Goal: Navigation & Orientation: Find specific page/section

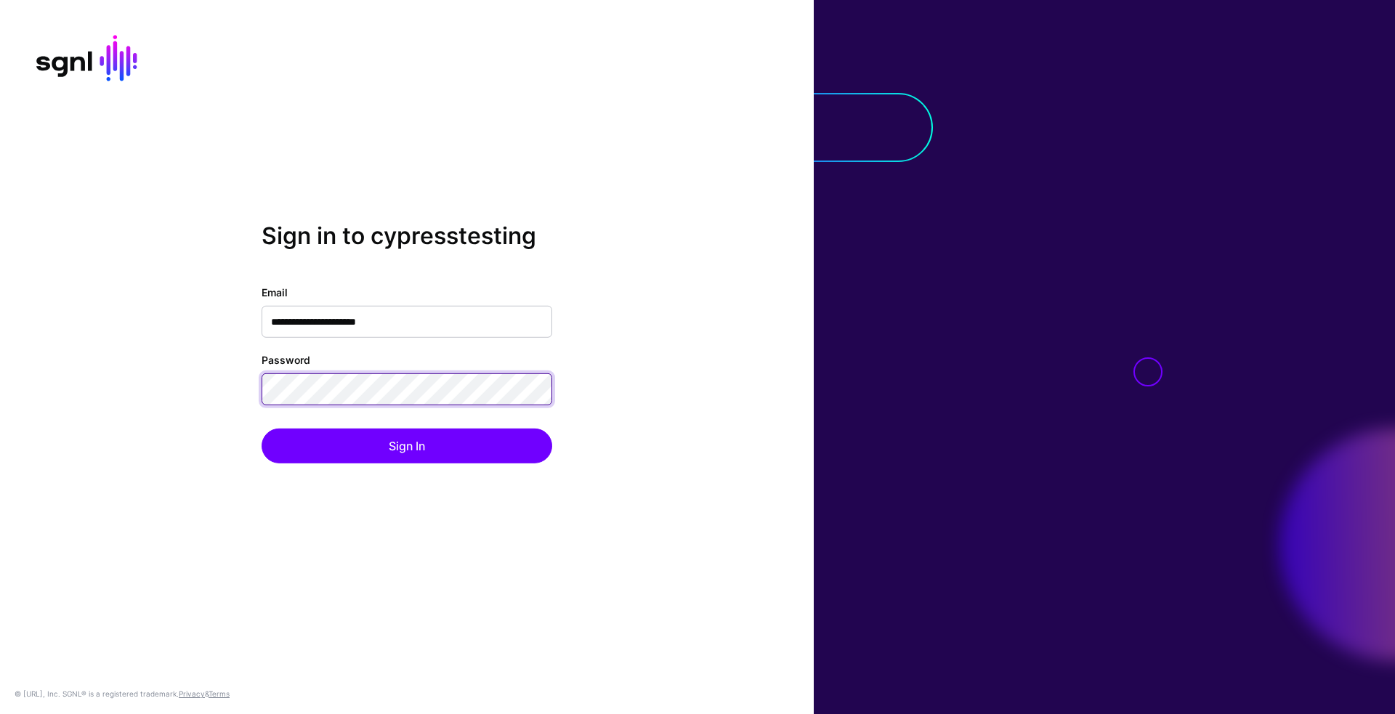
click at [262, 429] on button "Sign In" at bounding box center [407, 446] width 291 height 35
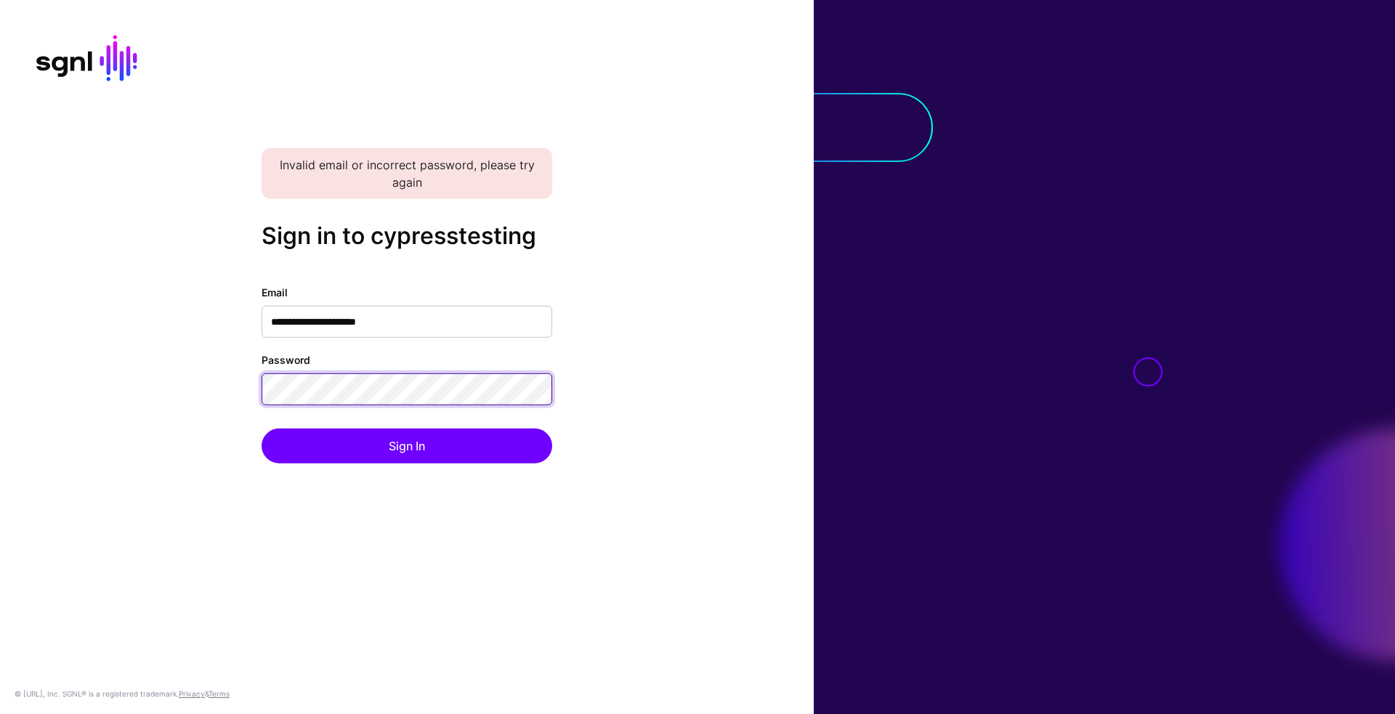
click at [262, 429] on button "Sign In" at bounding box center [407, 446] width 291 height 35
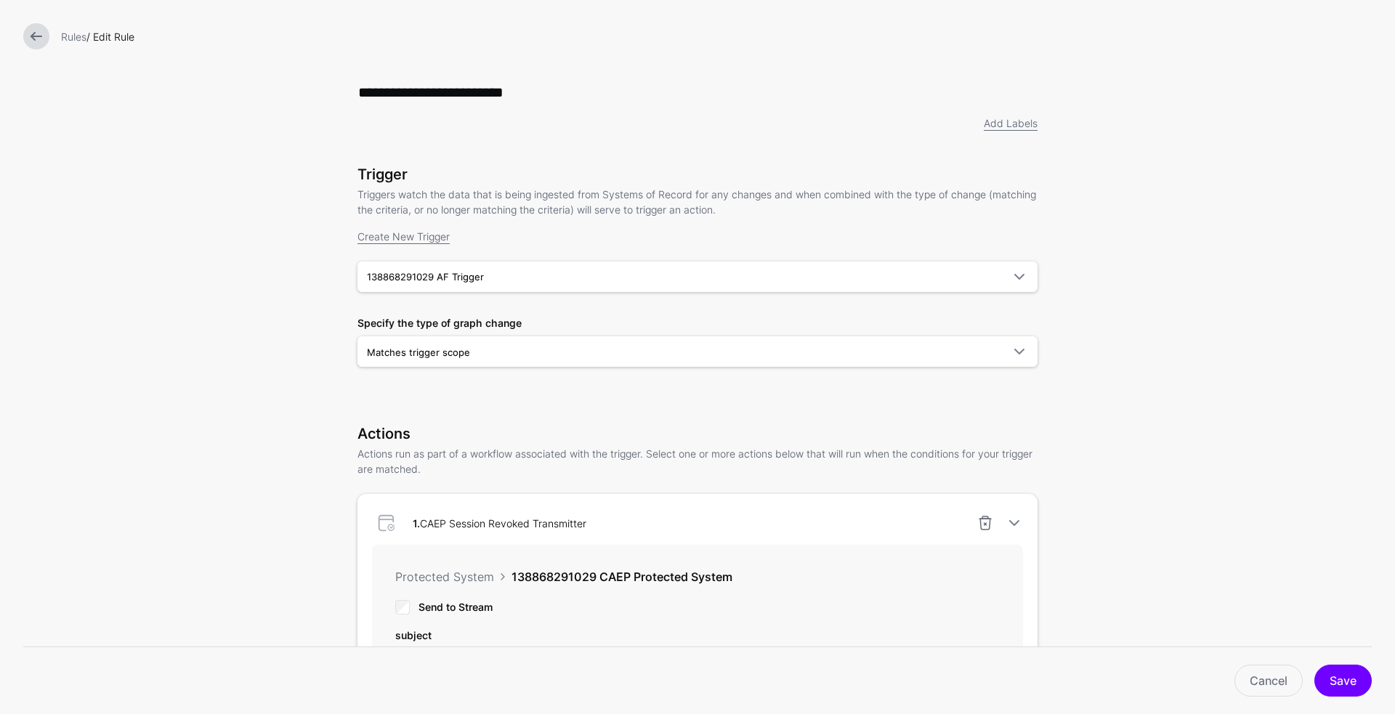
click at [54, 53] on div "Rules / Edit Rule" at bounding box center [697, 36] width 1395 height 73
click at [48, 35] on link at bounding box center [36, 36] width 26 height 26
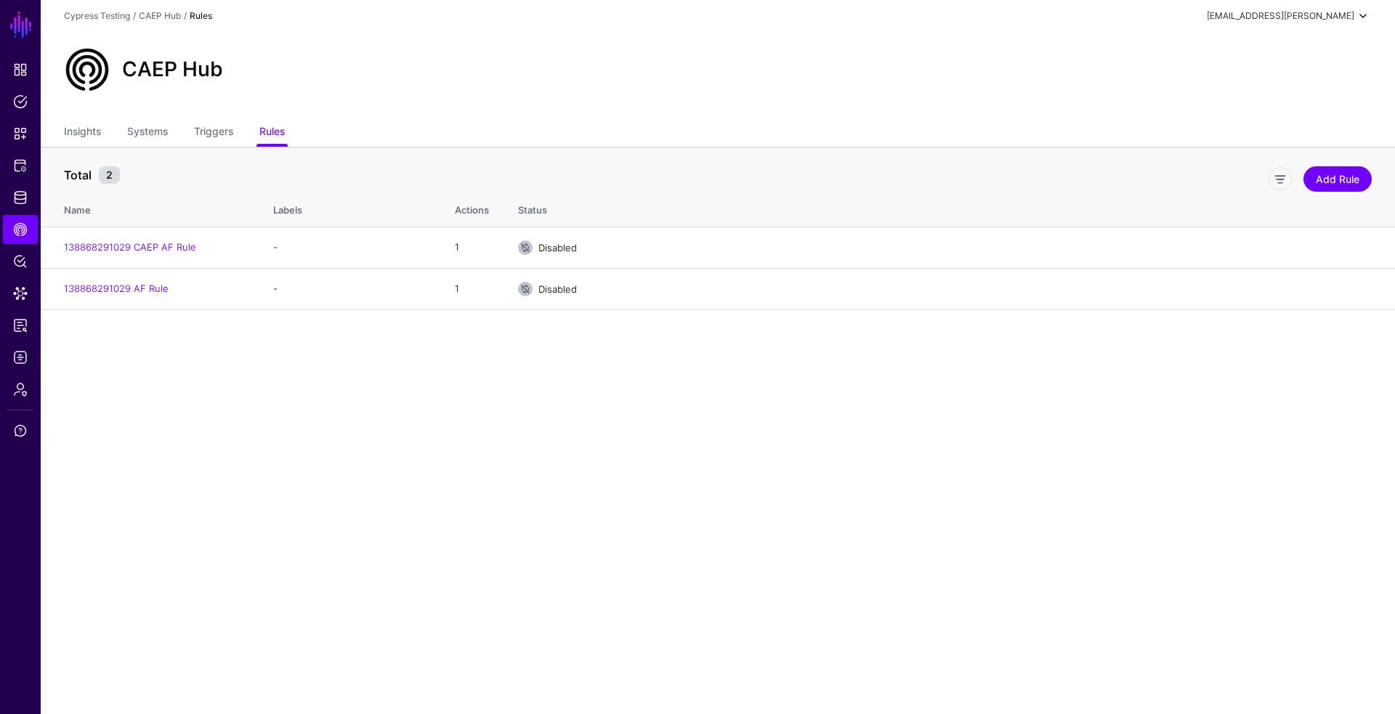
click at [1302, 10] on div "[EMAIL_ADDRESS][PERSON_NAME]" at bounding box center [1280, 15] width 147 height 13
click at [1281, 94] on span "Cypress Testing" at bounding box center [1275, 97] width 65 height 13
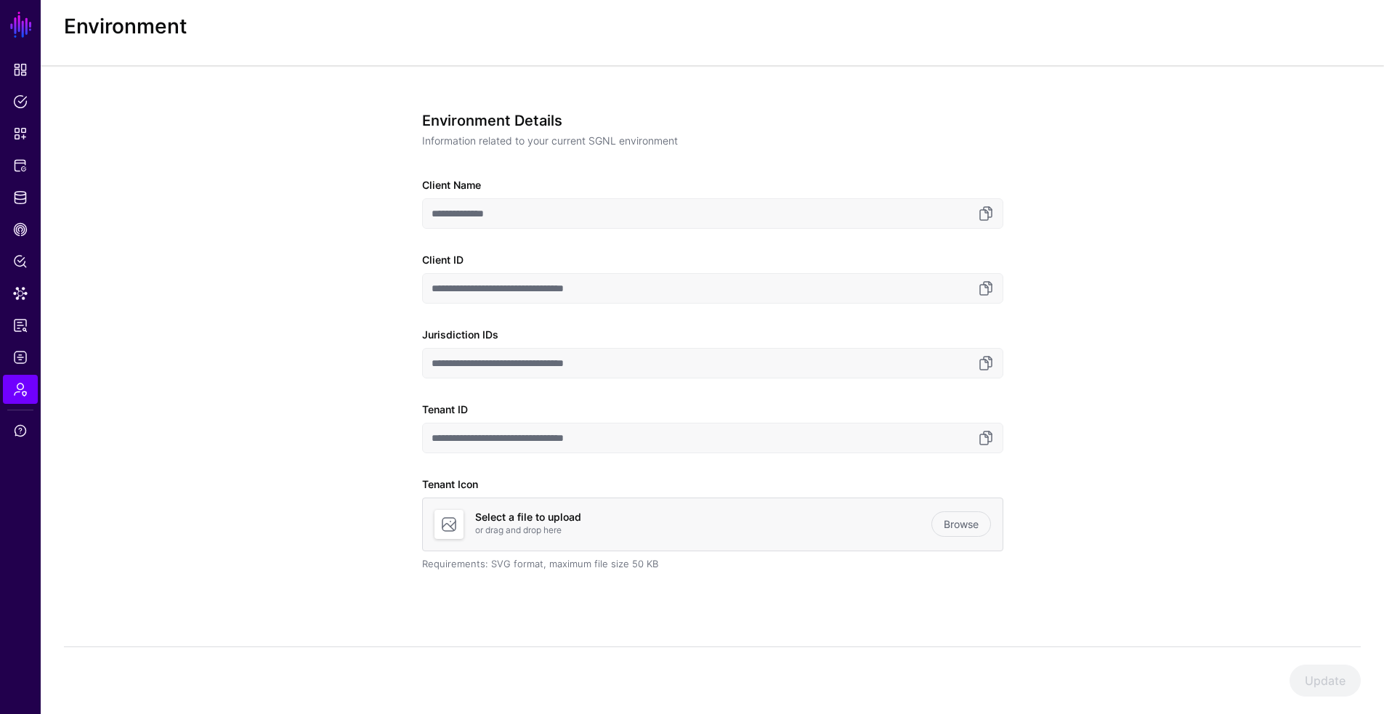
scroll to position [40, 0]
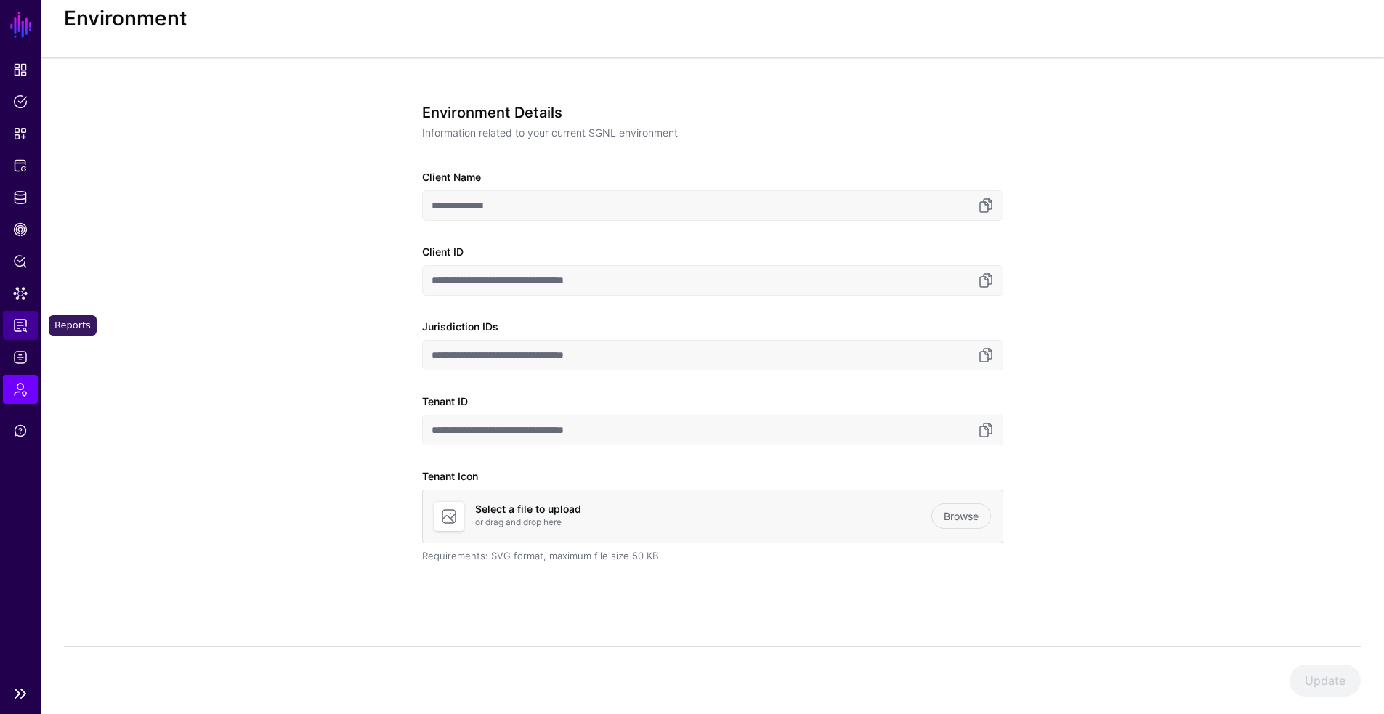
click at [21, 327] on span "Reports" at bounding box center [20, 325] width 15 height 15
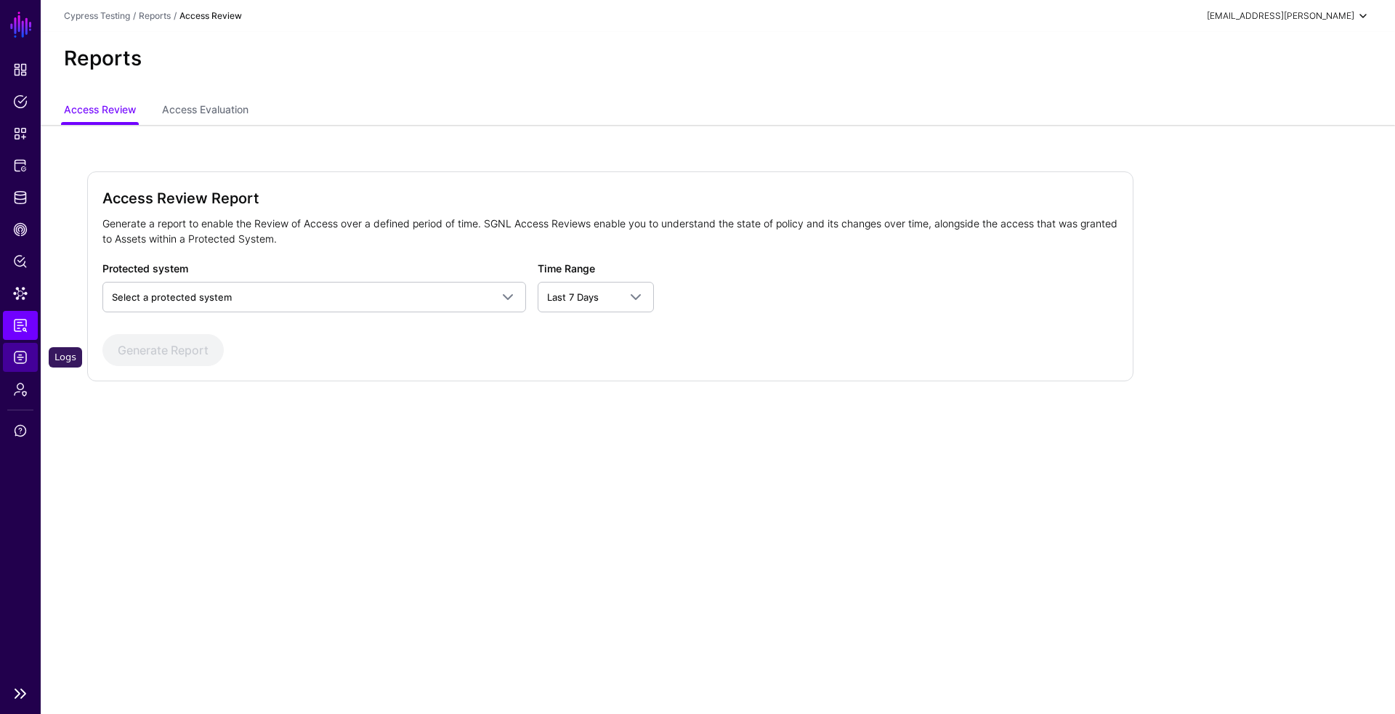
click at [19, 364] on span "Logs" at bounding box center [20, 357] width 15 height 15
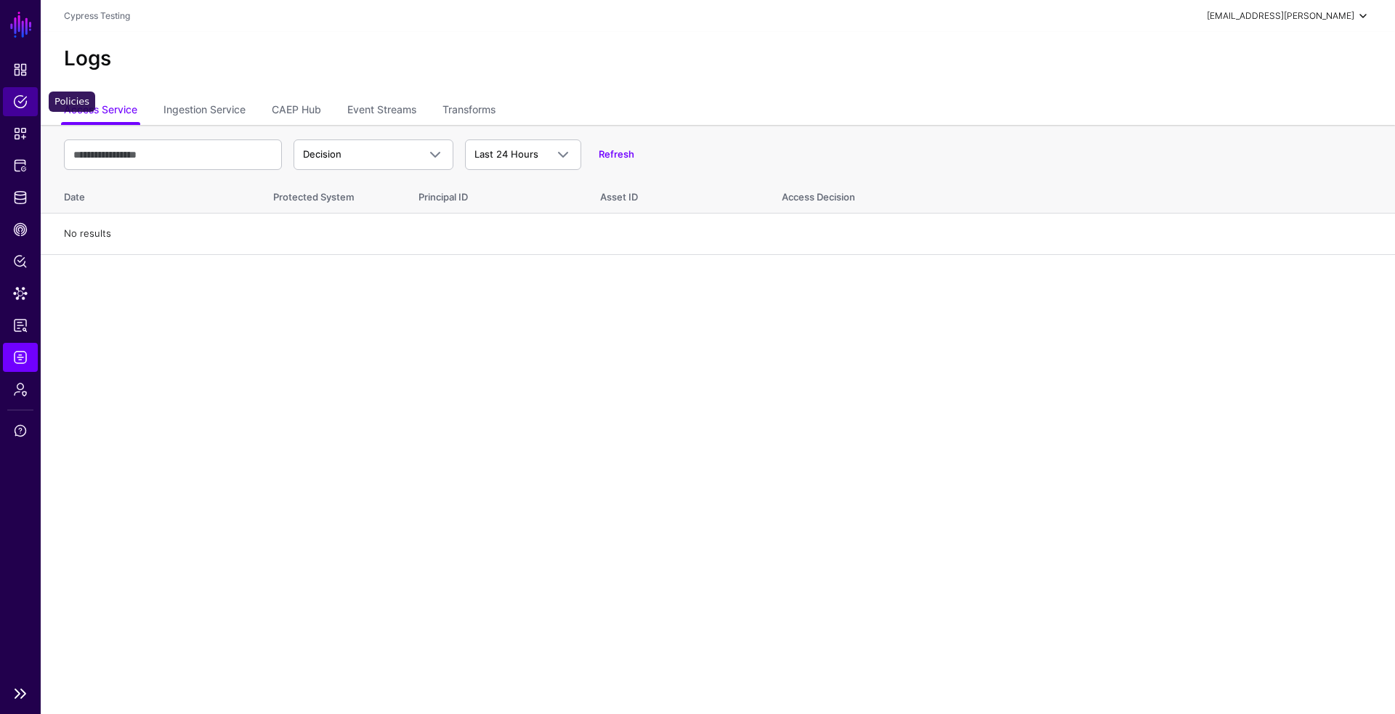
click at [25, 101] on span "Policies" at bounding box center [20, 101] width 15 height 15
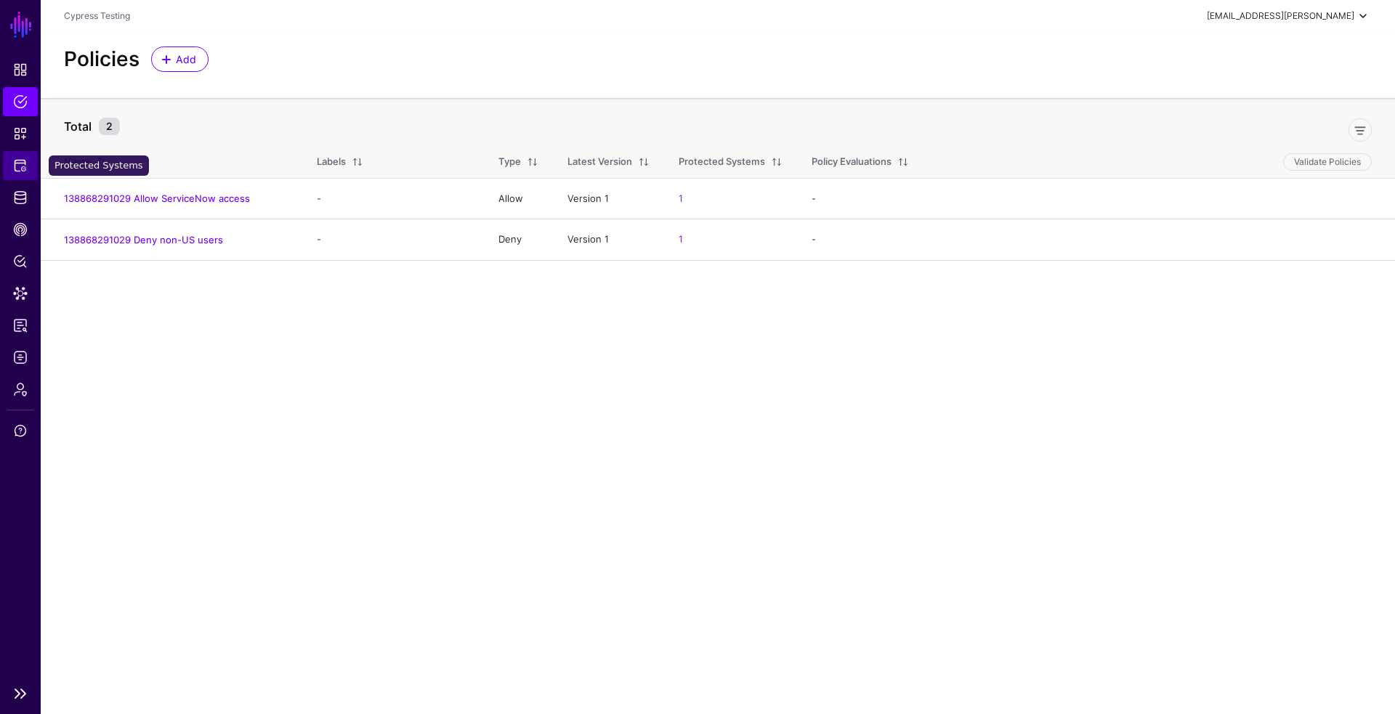
click at [11, 169] on link "Protected Systems" at bounding box center [20, 165] width 35 height 29
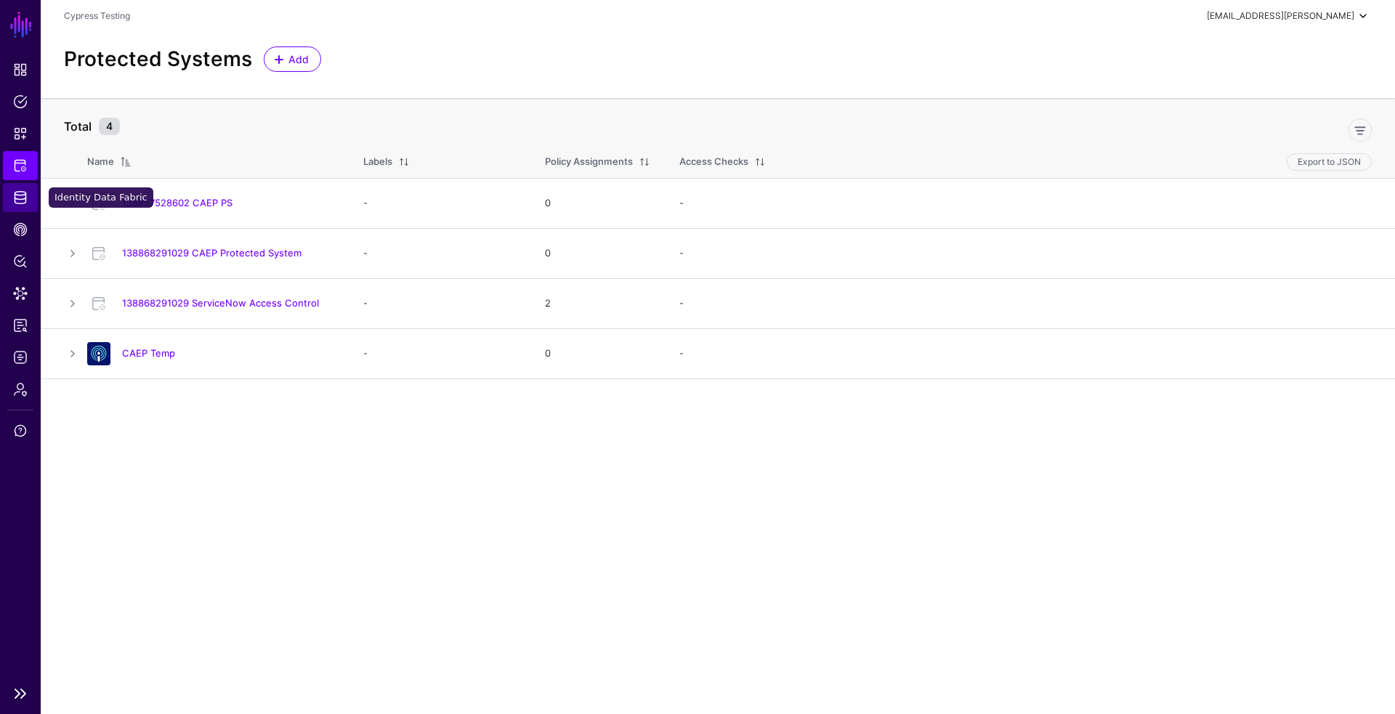
click at [15, 195] on span "Identity Data Fabric" at bounding box center [20, 197] width 15 height 15
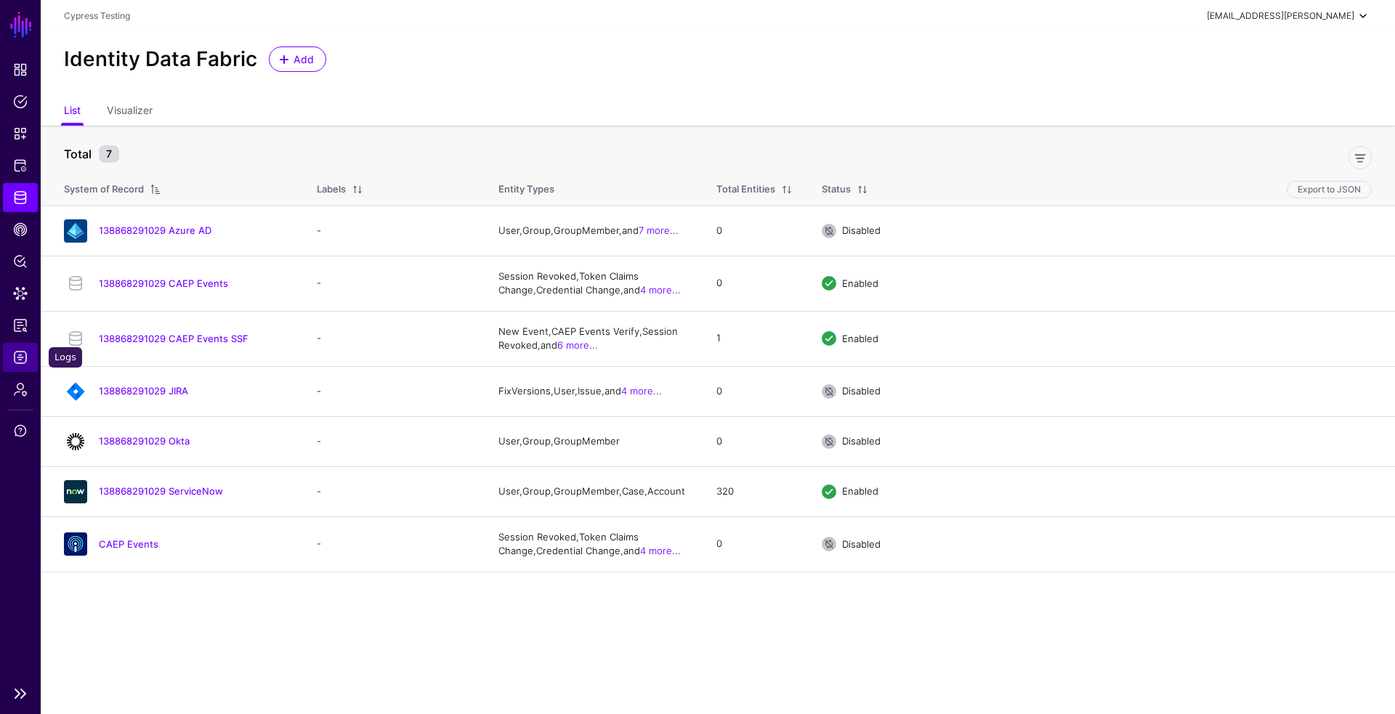
click at [26, 360] on span "Logs" at bounding box center [20, 357] width 15 height 15
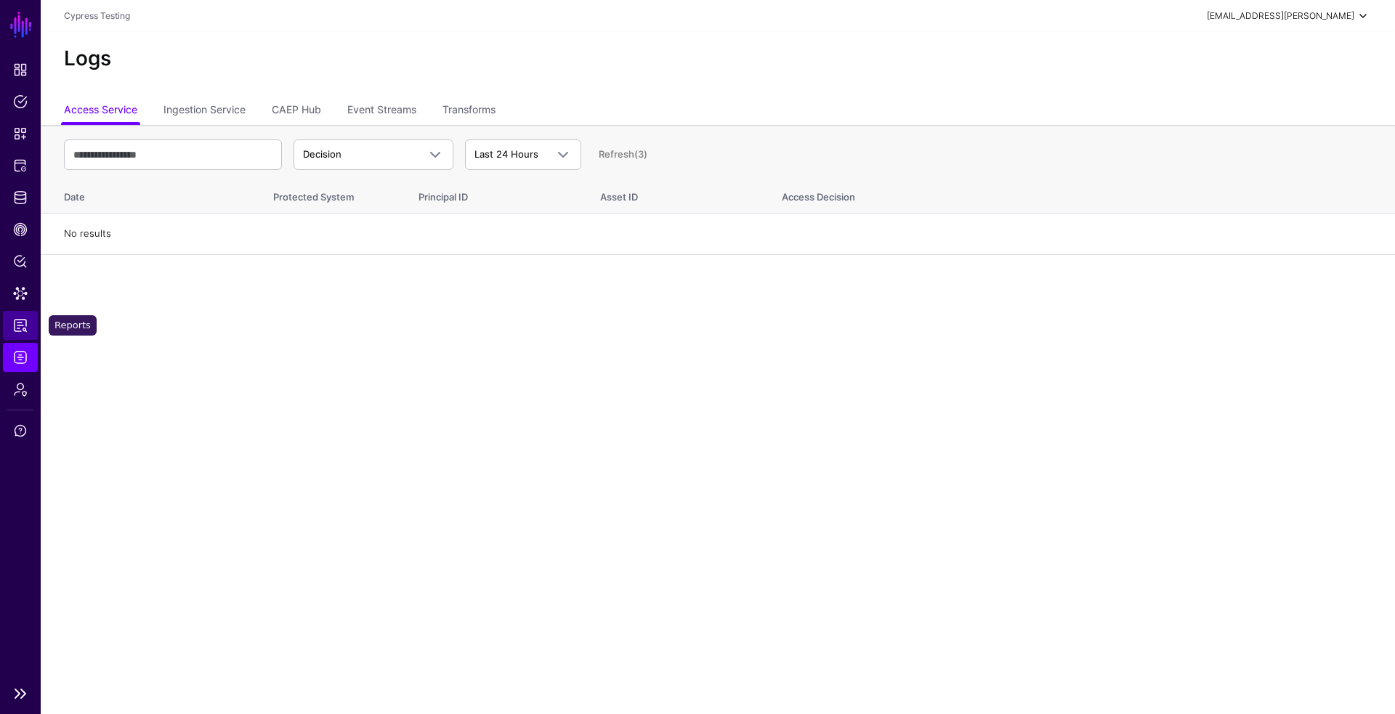
click at [28, 332] on link "Reports" at bounding box center [20, 325] width 35 height 29
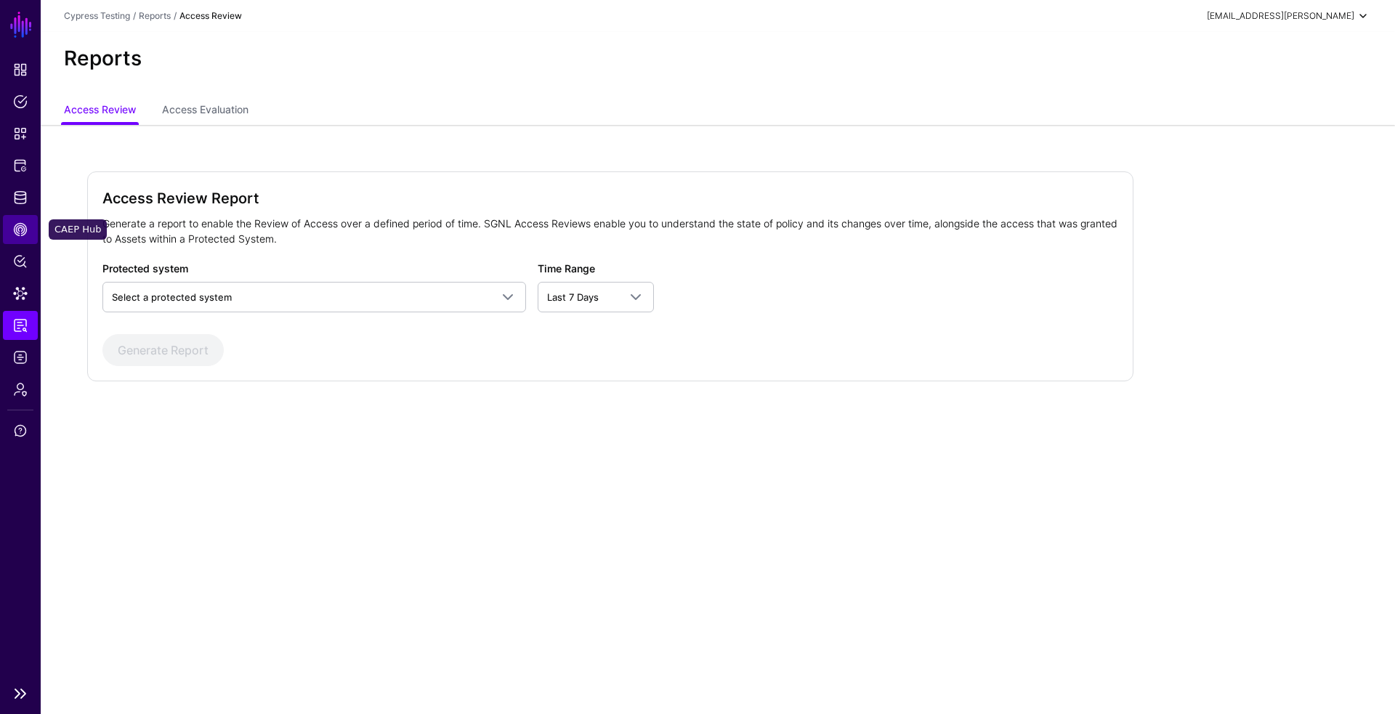
click at [11, 228] on link "CAEP Hub" at bounding box center [20, 229] width 35 height 29
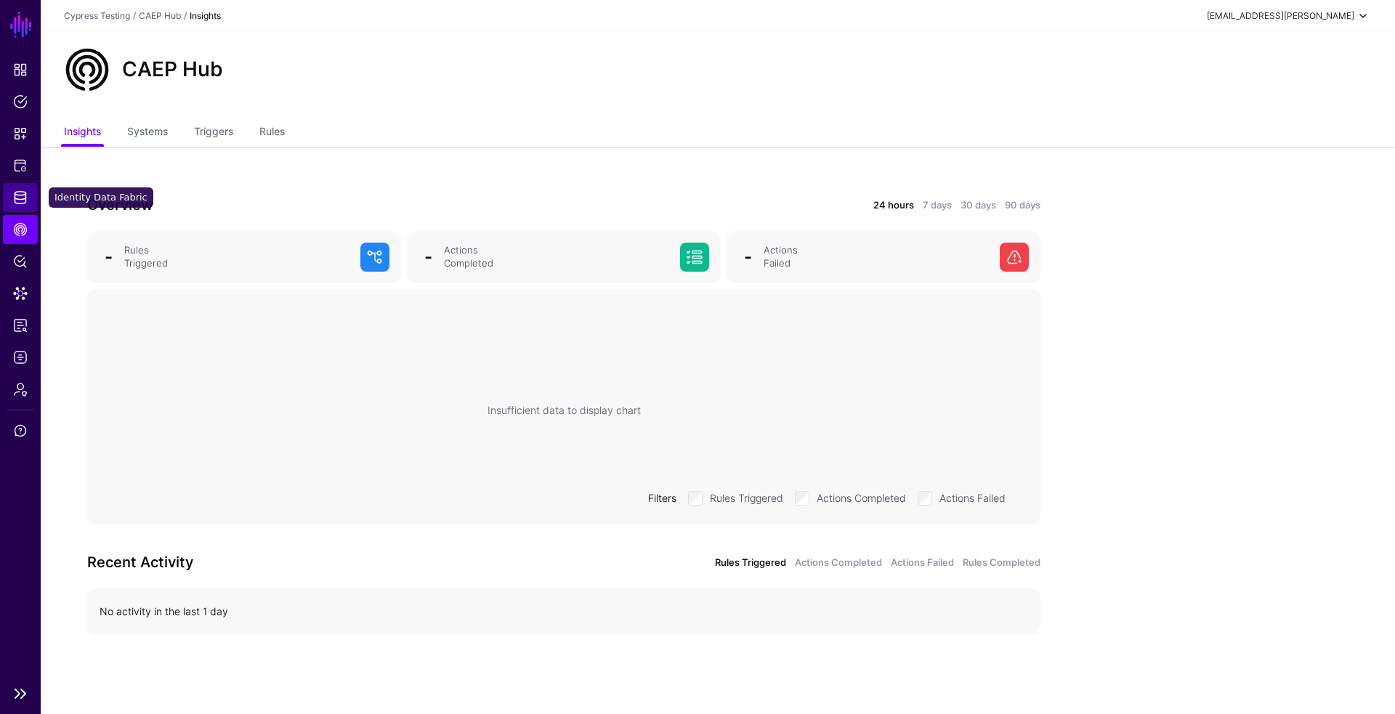
click at [19, 202] on span "Identity Data Fabric" at bounding box center [20, 197] width 15 height 15
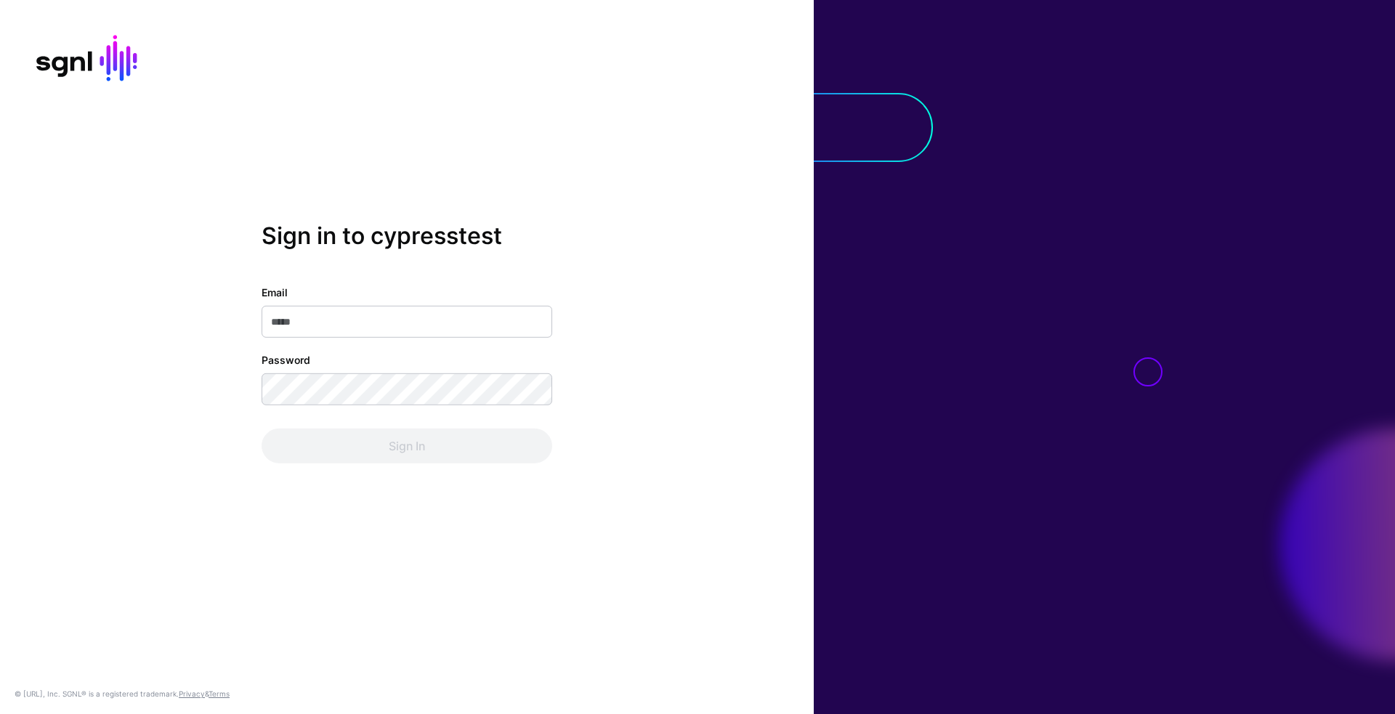
click at [508, 322] on input "Email" at bounding box center [407, 322] width 291 height 32
type input "**********"
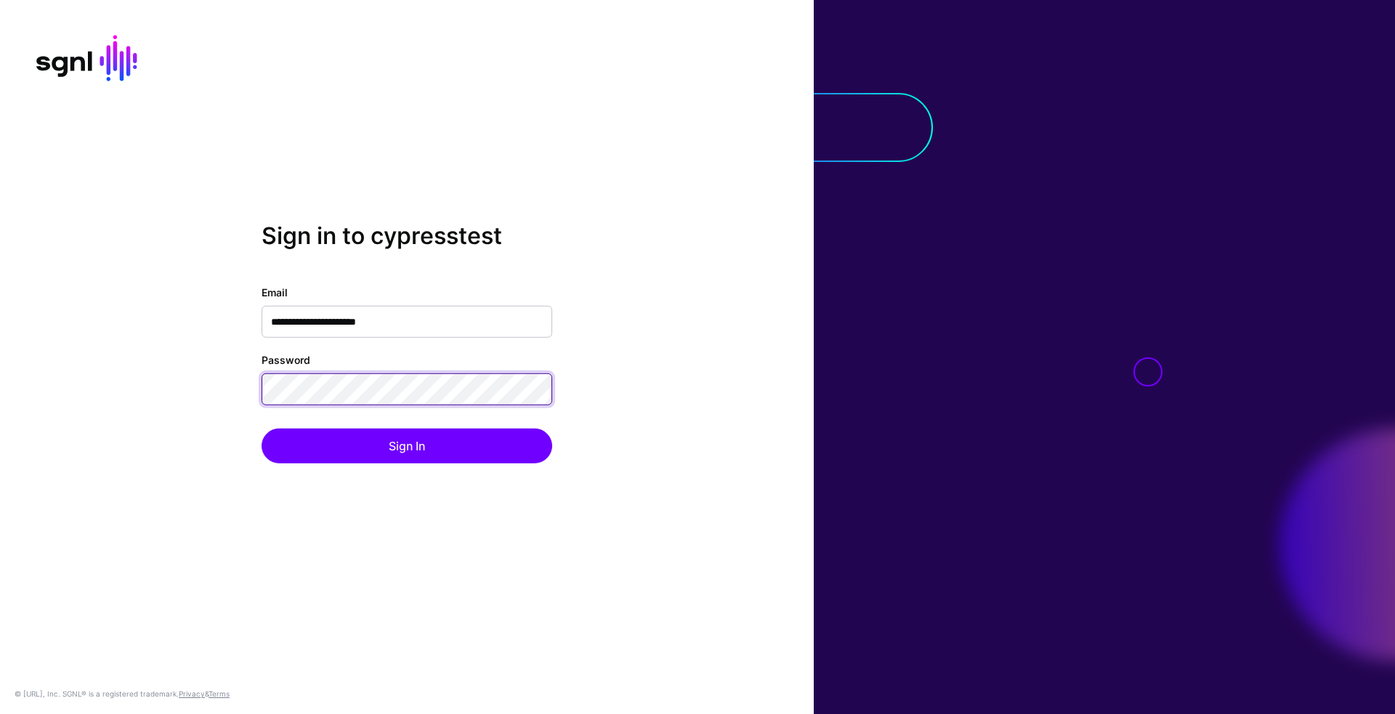
click at [262, 429] on button "Sign In" at bounding box center [407, 446] width 291 height 35
